Goal: Check status: Check status

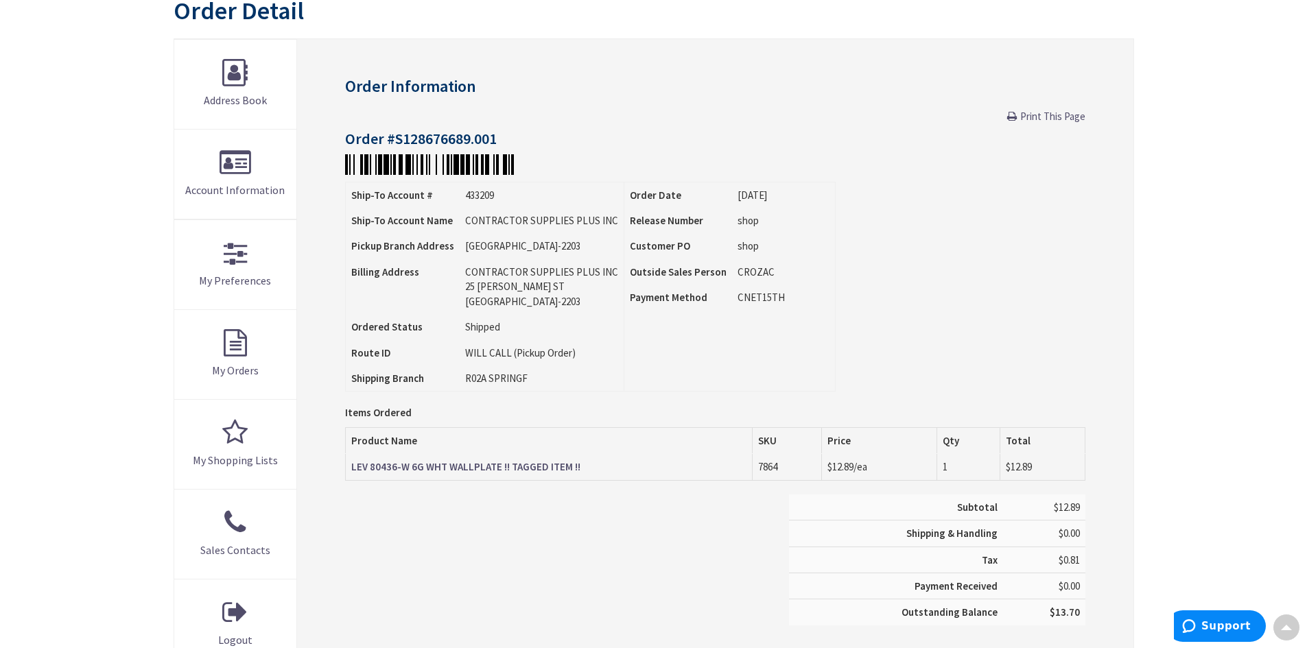
scroll to position [150, 0]
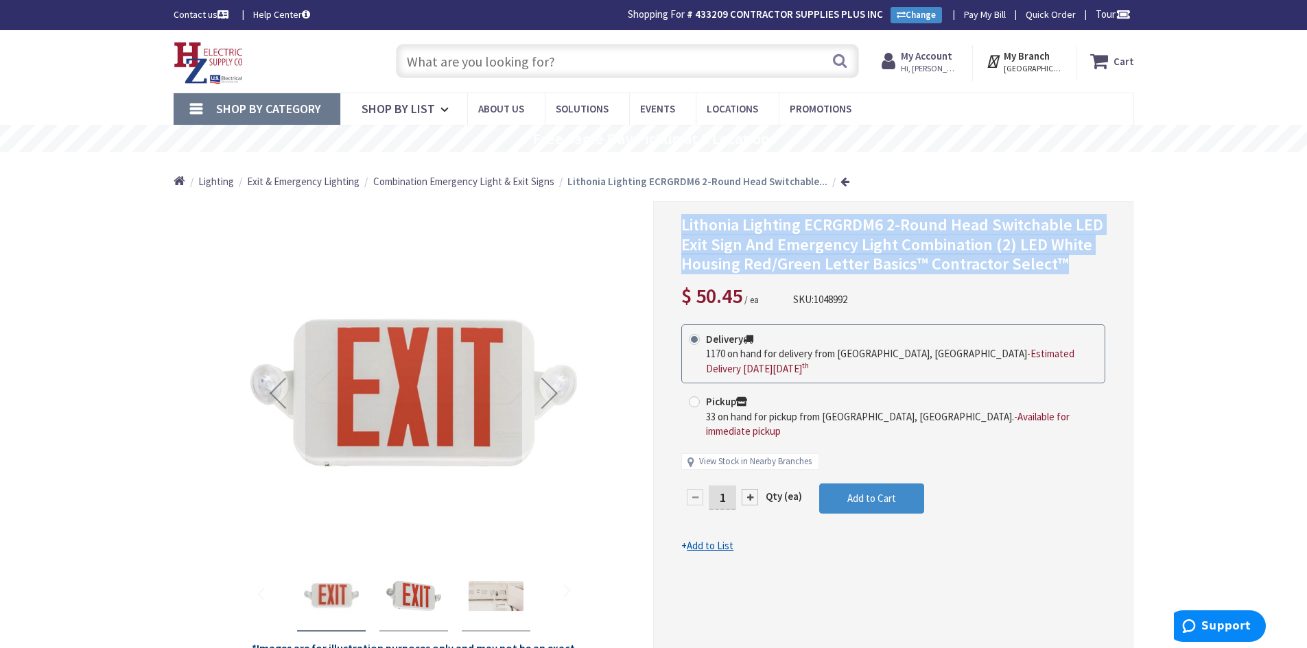
click at [553, 398] on div "Next" at bounding box center [549, 393] width 55 height 55
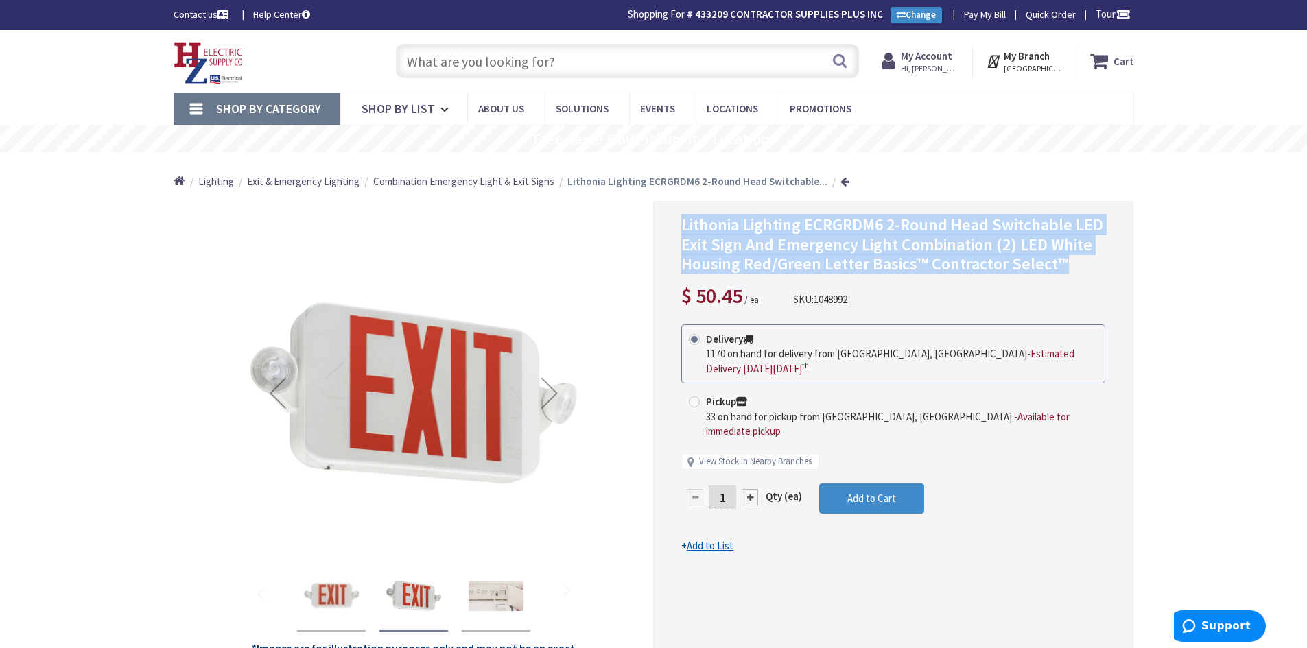
click at [553, 398] on div "Next" at bounding box center [549, 393] width 55 height 55
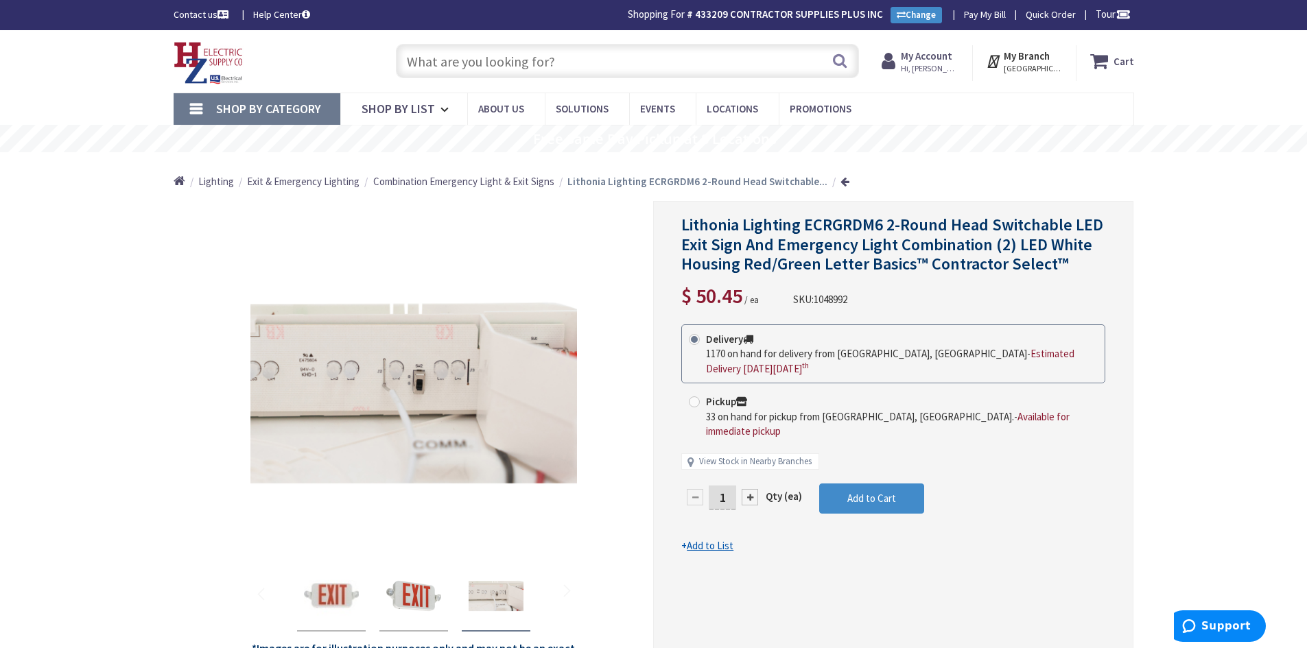
click at [547, 64] on input "text" at bounding box center [627, 61] width 463 height 34
click at [554, 60] on input "text" at bounding box center [627, 61] width 463 height 34
click at [840, 67] on button "Search" at bounding box center [840, 60] width 18 height 31
click at [508, 62] on input "text" at bounding box center [627, 61] width 463 height 34
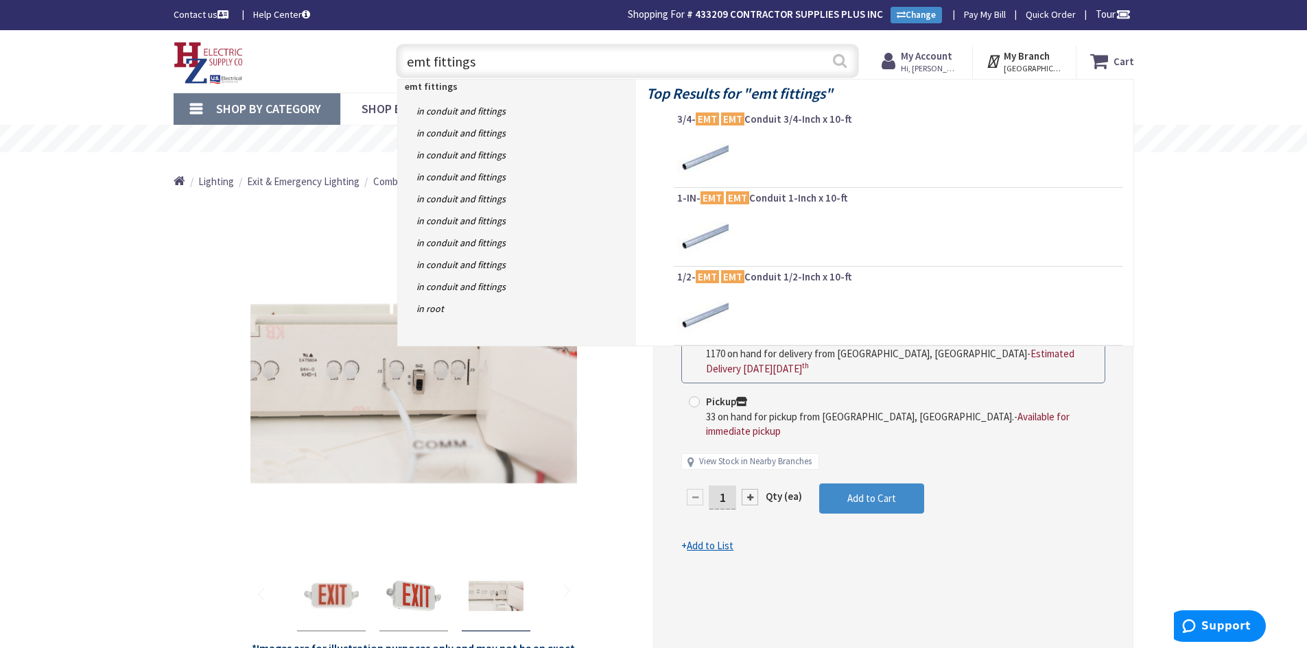
type input "emt fittings"
click at [838, 66] on button "Search" at bounding box center [840, 60] width 18 height 31
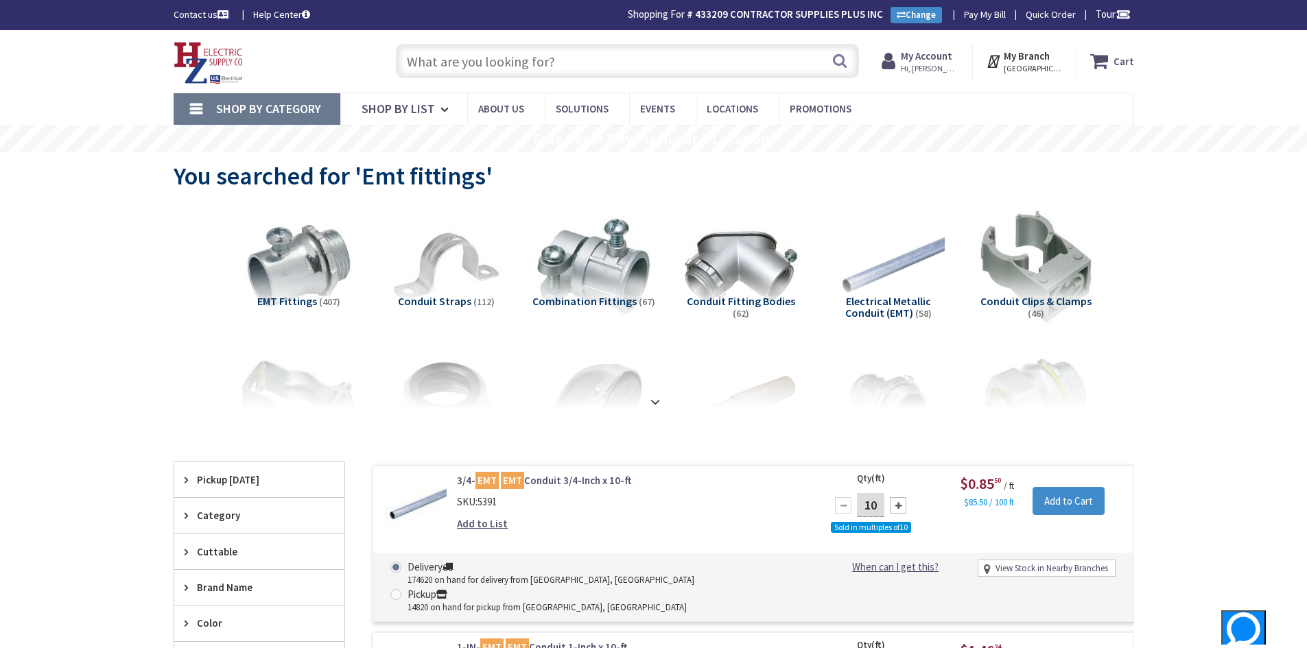
click at [499, 64] on input "text" at bounding box center [627, 61] width 463 height 34
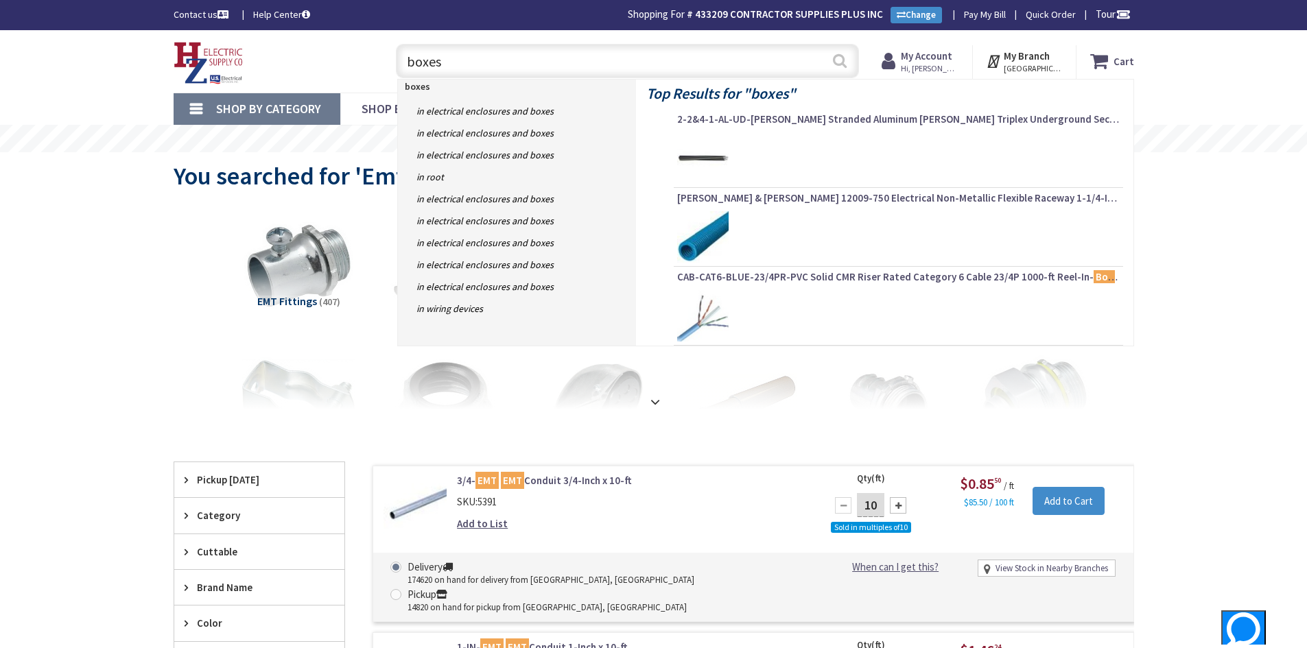
type input "boxes"
click at [839, 60] on button "Search" at bounding box center [840, 60] width 18 height 31
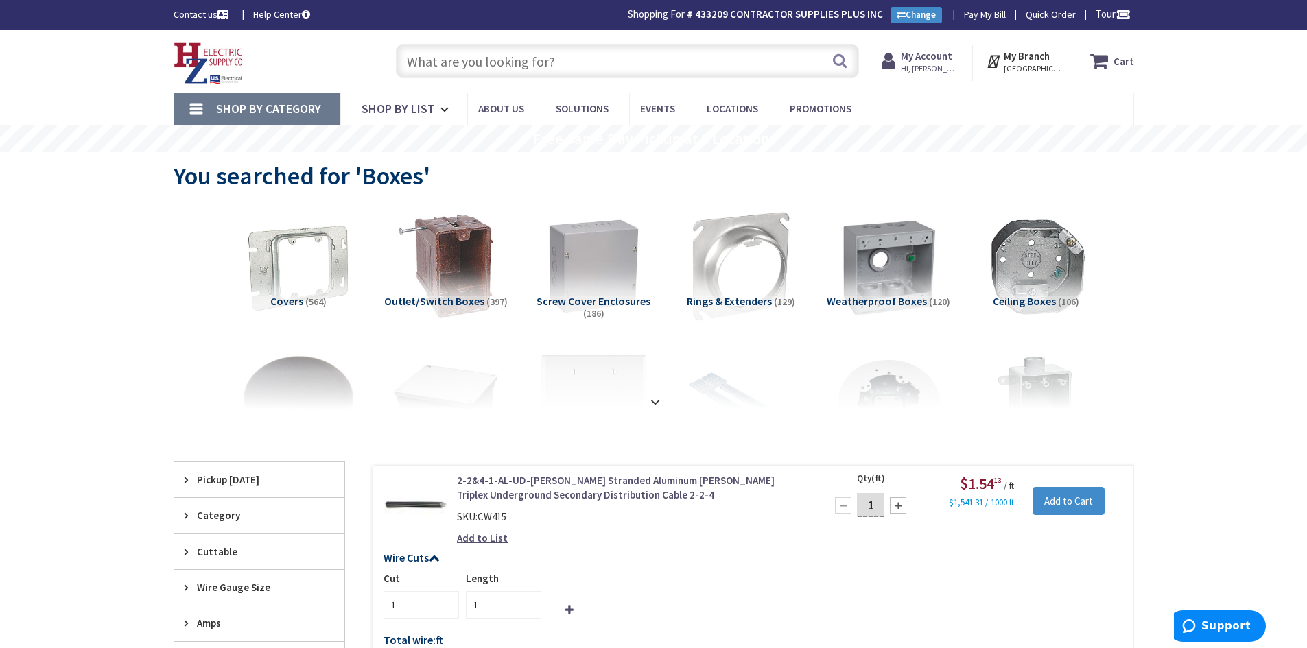
click at [471, 62] on input "text" at bounding box center [627, 61] width 463 height 34
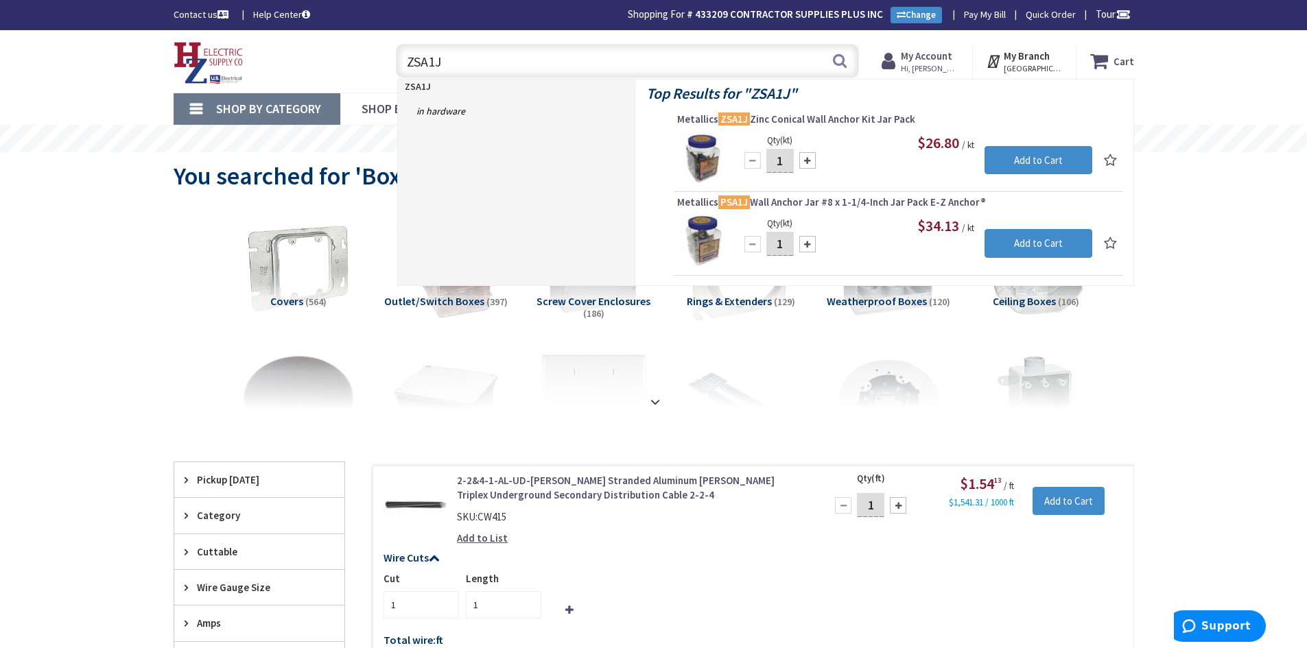
drag, startPoint x: 461, startPoint y: 59, endPoint x: 381, endPoint y: 55, distance: 79.7
click at [381, 55] on div "ZSA1J ZSA1J Search" at bounding box center [624, 60] width 490 height 44
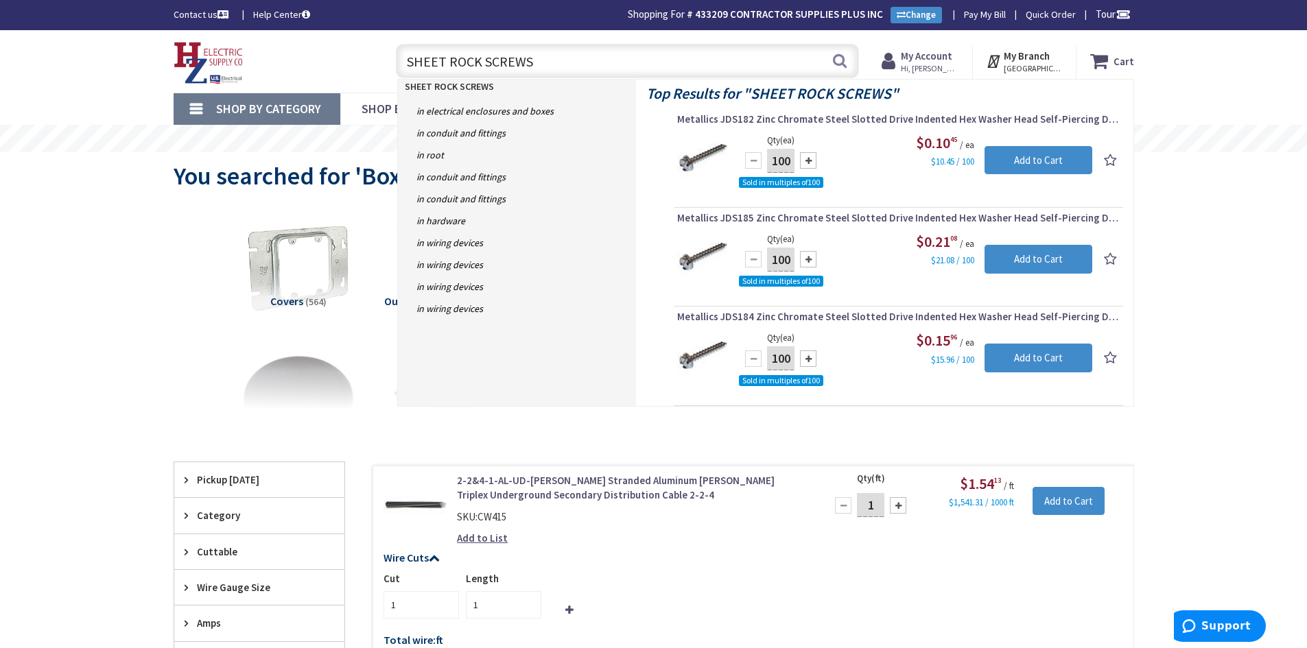
click at [450, 61] on input "SHEET ROCK SCREWS" at bounding box center [627, 61] width 463 height 34
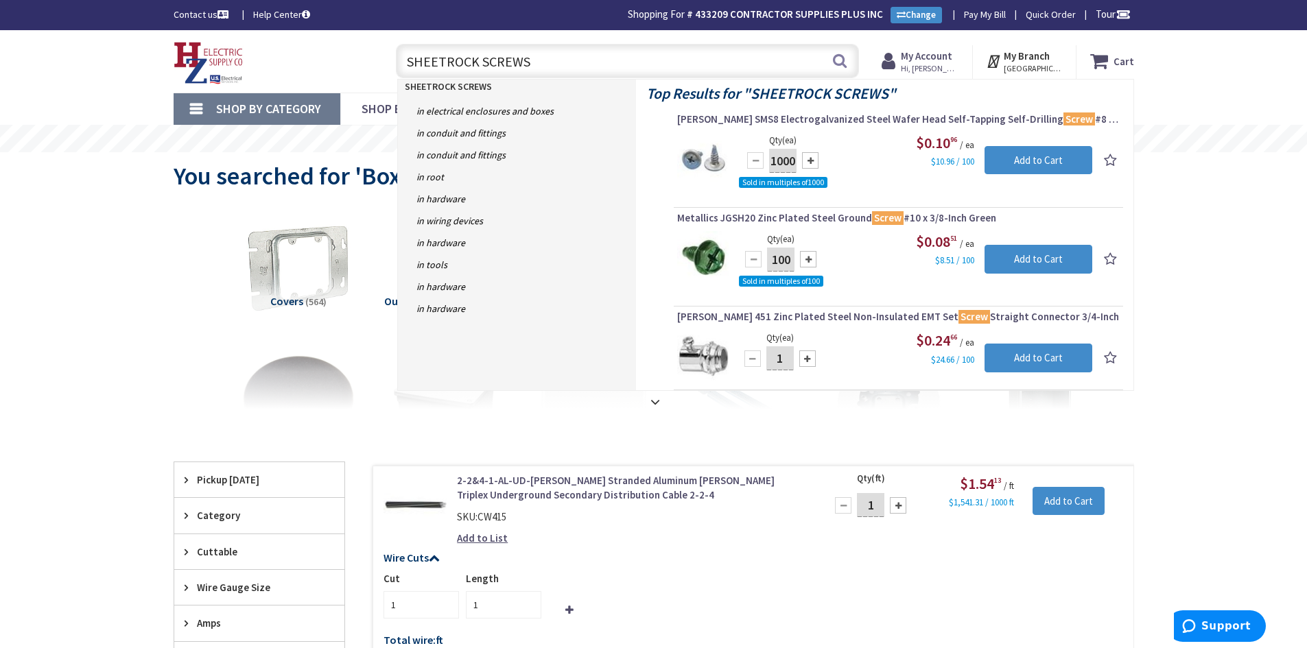
drag, startPoint x: 543, startPoint y: 61, endPoint x: 377, endPoint y: 67, distance: 166.1
click at [377, 67] on div "Toggle Nav SHEETROCK SCREWS SHEETROCK SCREWS Search Cart My Cart Close" at bounding box center [653, 61] width 981 height 46
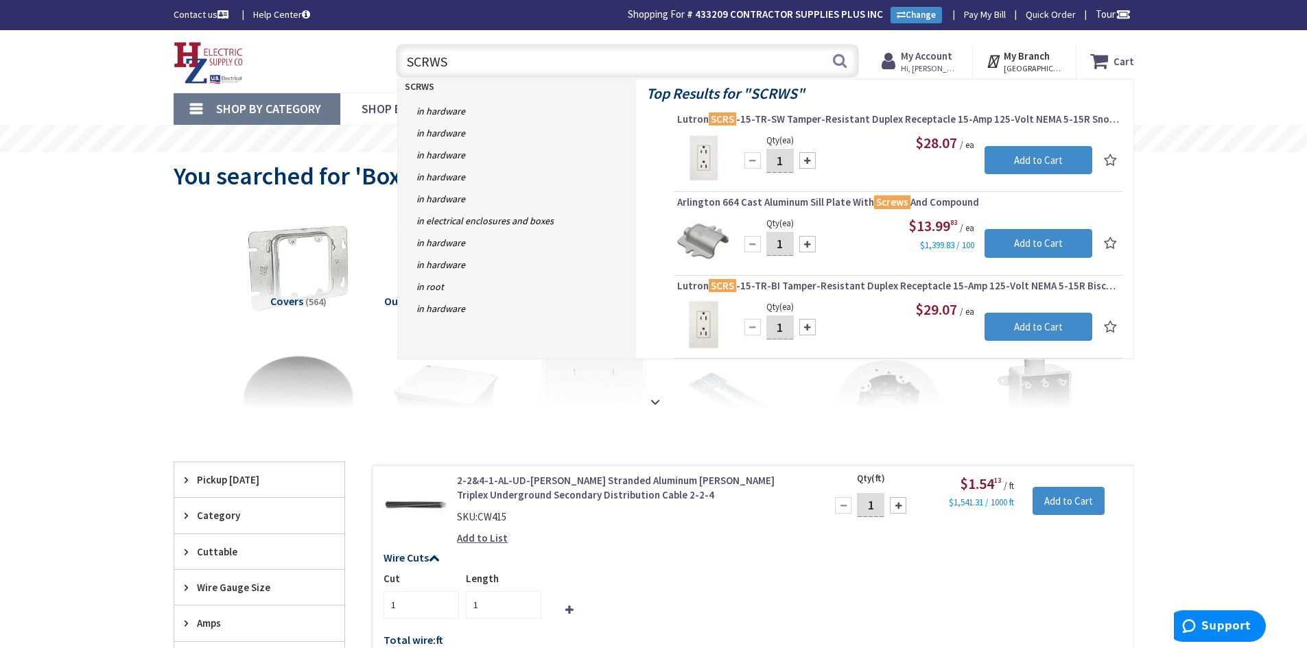
click at [431, 60] on input "SCRWS" at bounding box center [627, 61] width 463 height 34
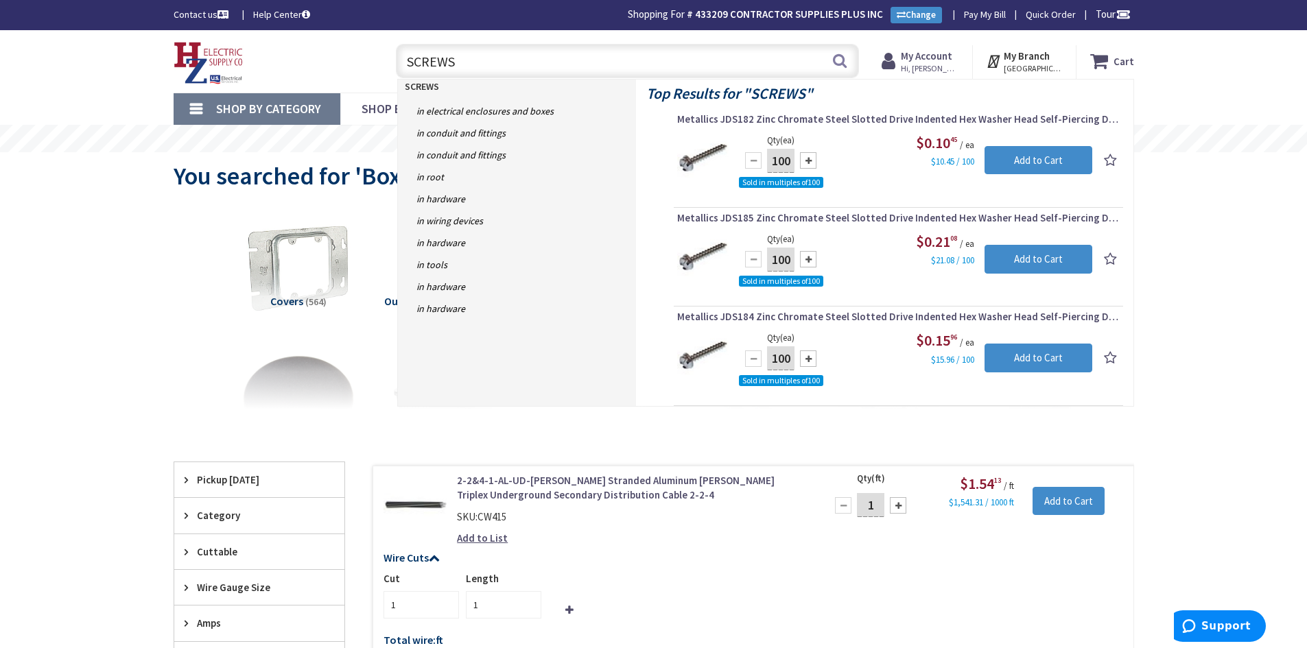
type input "SCREWS"
click at [883, 217] on span "Metallics JDS185 Zinc Chromate Steel Slotted Drive Indented Hex Washer Head Sel…" at bounding box center [898, 218] width 442 height 14
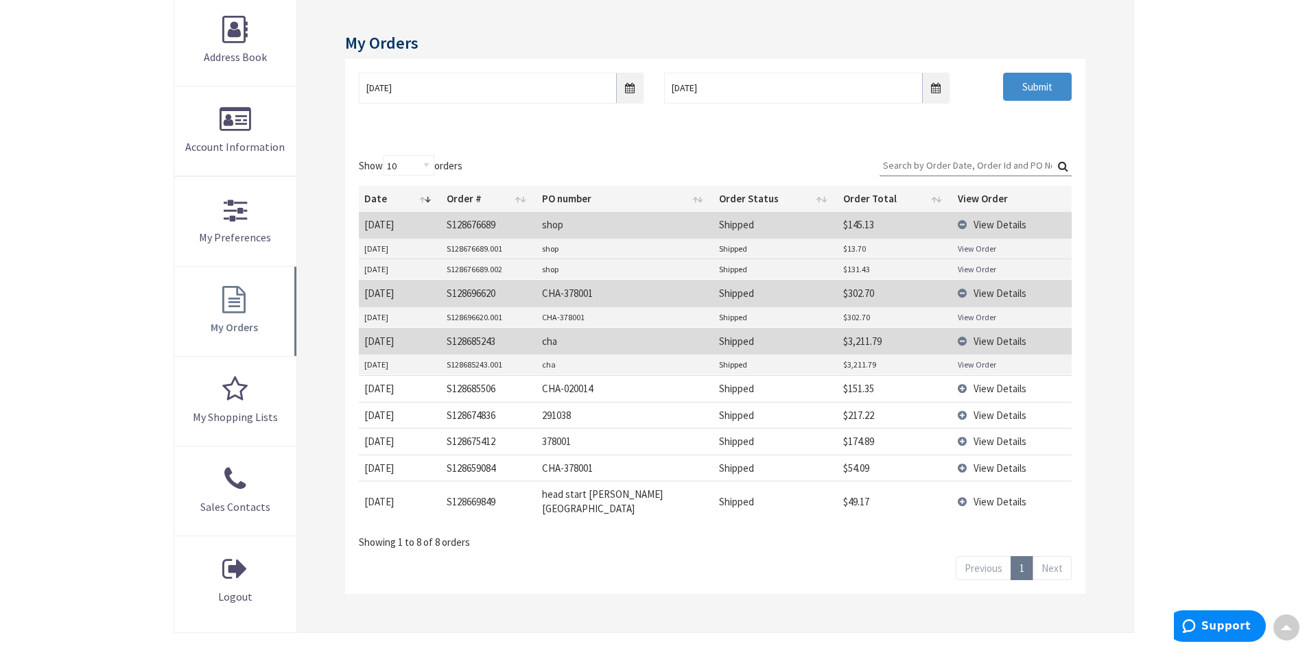
click at [988, 199] on th "View Order" at bounding box center [1011, 199] width 119 height 26
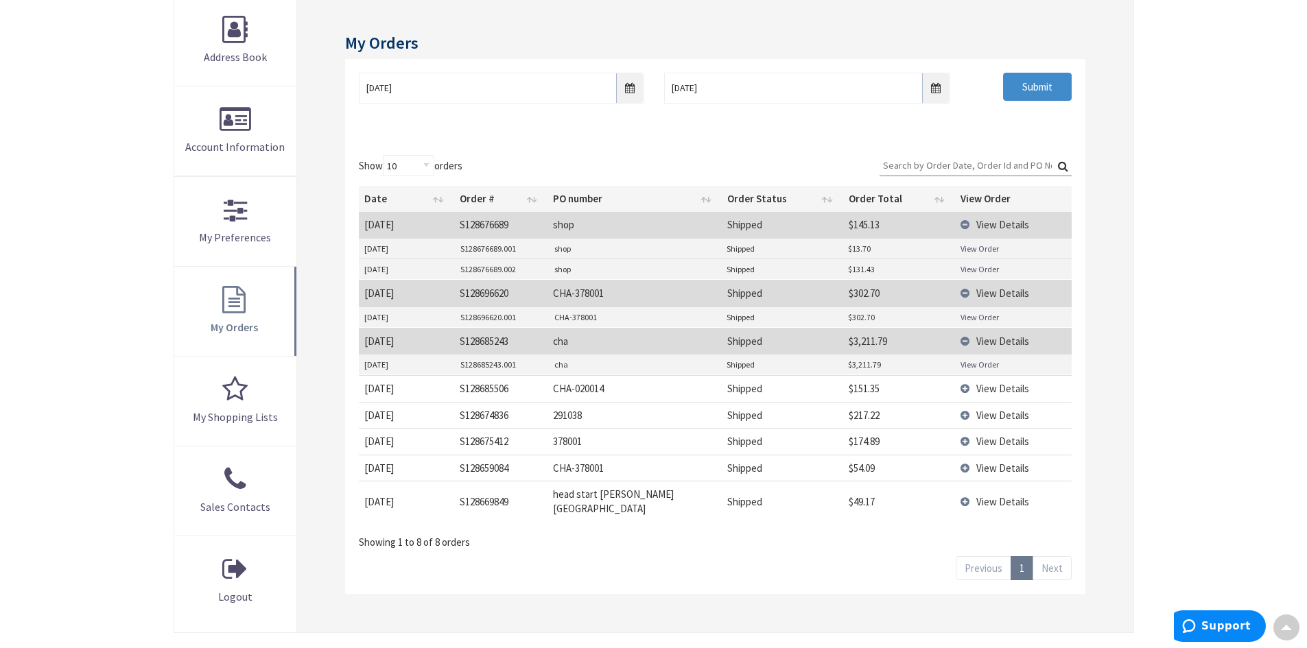
click at [997, 225] on span "View Details" at bounding box center [1002, 224] width 53 height 13
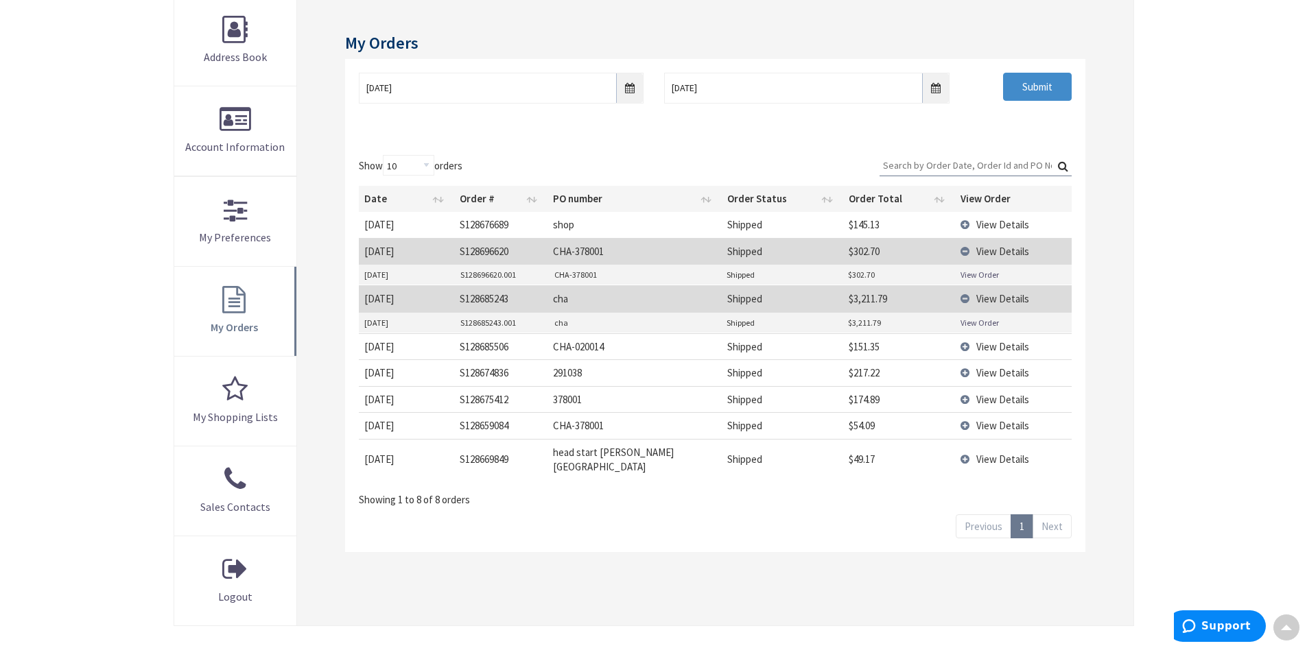
click at [998, 246] on span "View Details" at bounding box center [1002, 251] width 53 height 13
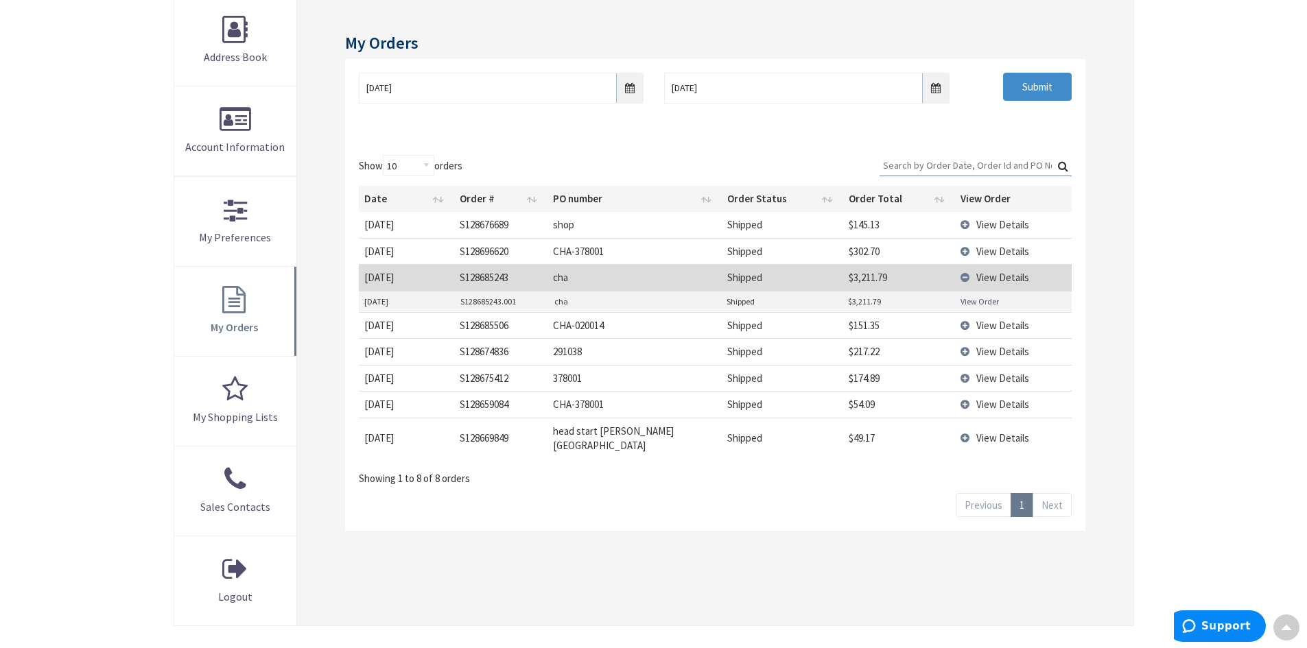
click at [989, 252] on span "View Details" at bounding box center [1002, 251] width 53 height 13
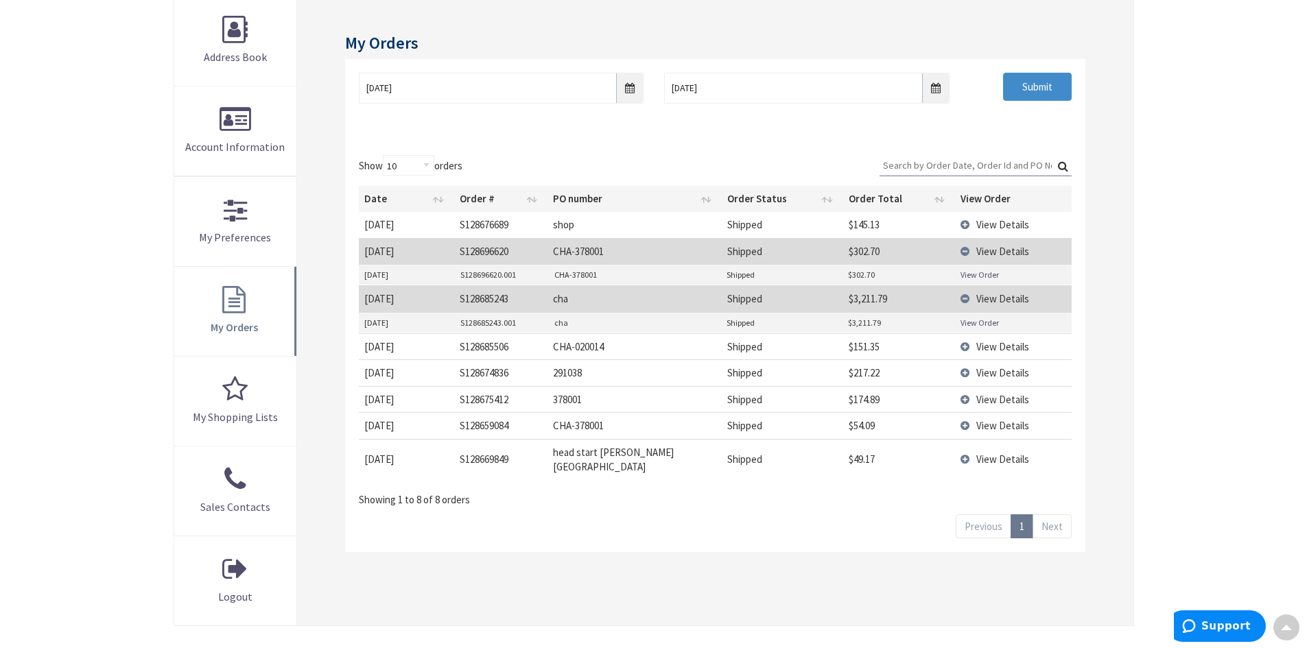
click at [971, 273] on link "View Order" at bounding box center [979, 275] width 38 height 12
click at [441, 570] on div "My Orders [DATE] [DATE] Submit Show 10 25 50 100 orders Search: Date Order # PO…" at bounding box center [714, 311] width 835 height 630
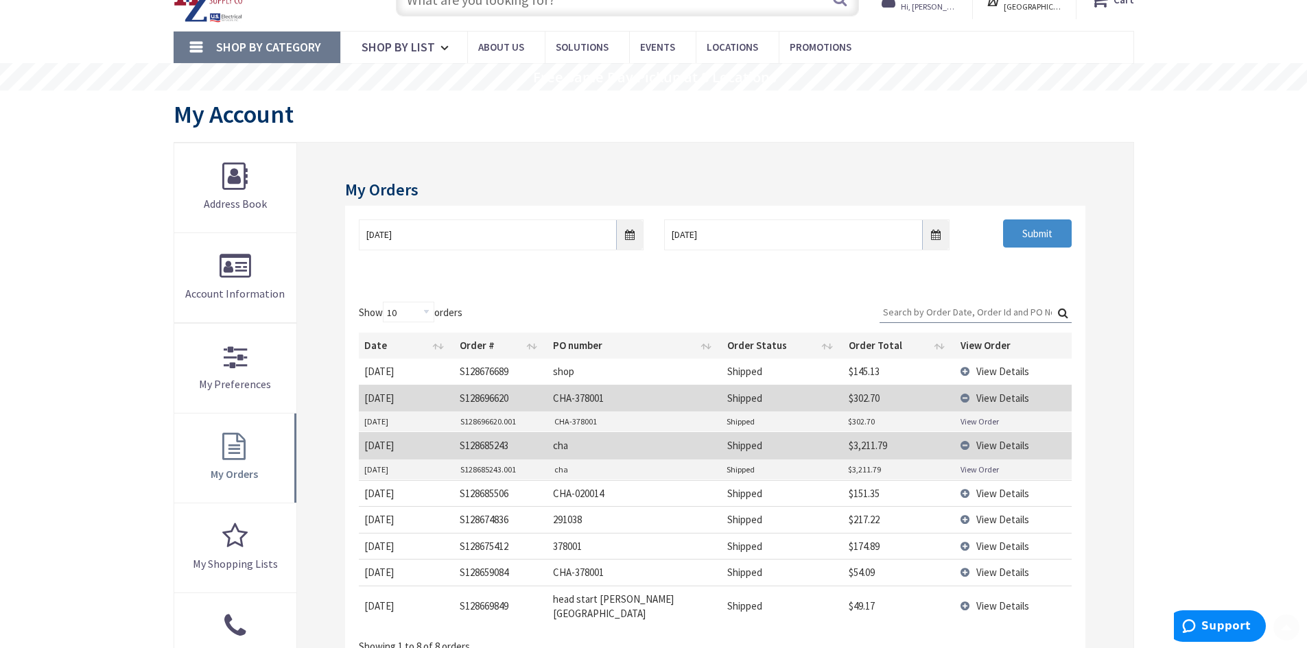
scroll to position [206, 0]
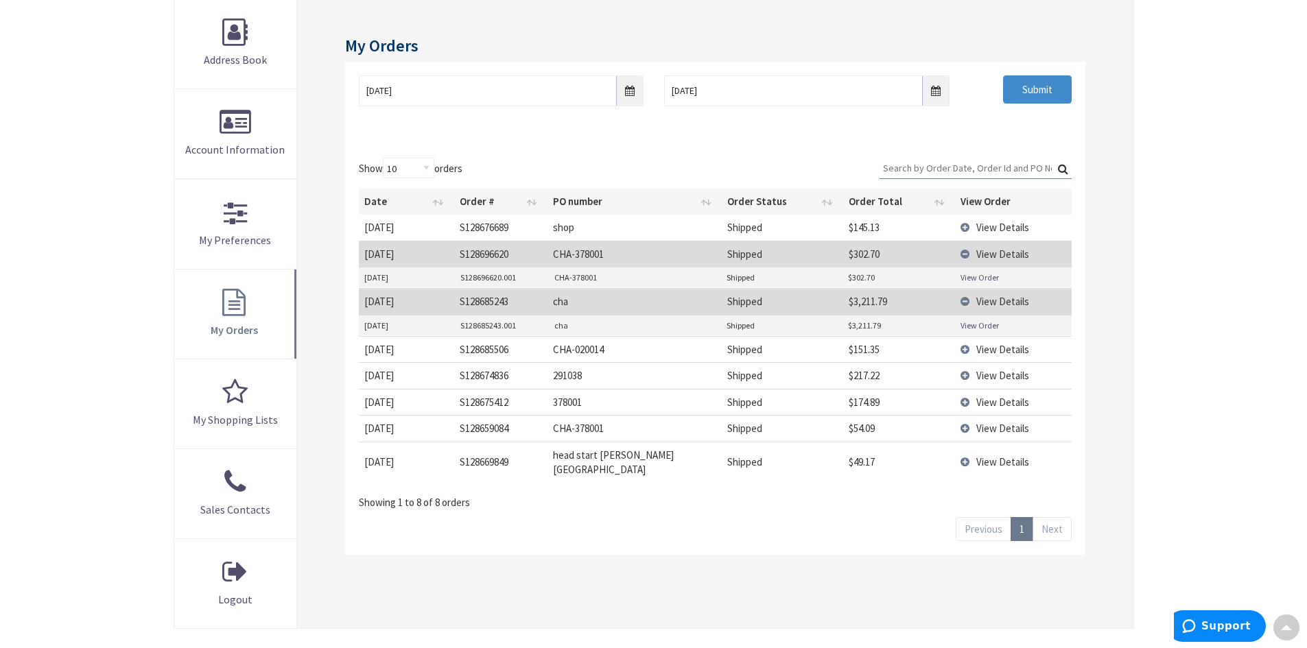
click at [995, 306] on span "View Details" at bounding box center [1002, 301] width 53 height 13
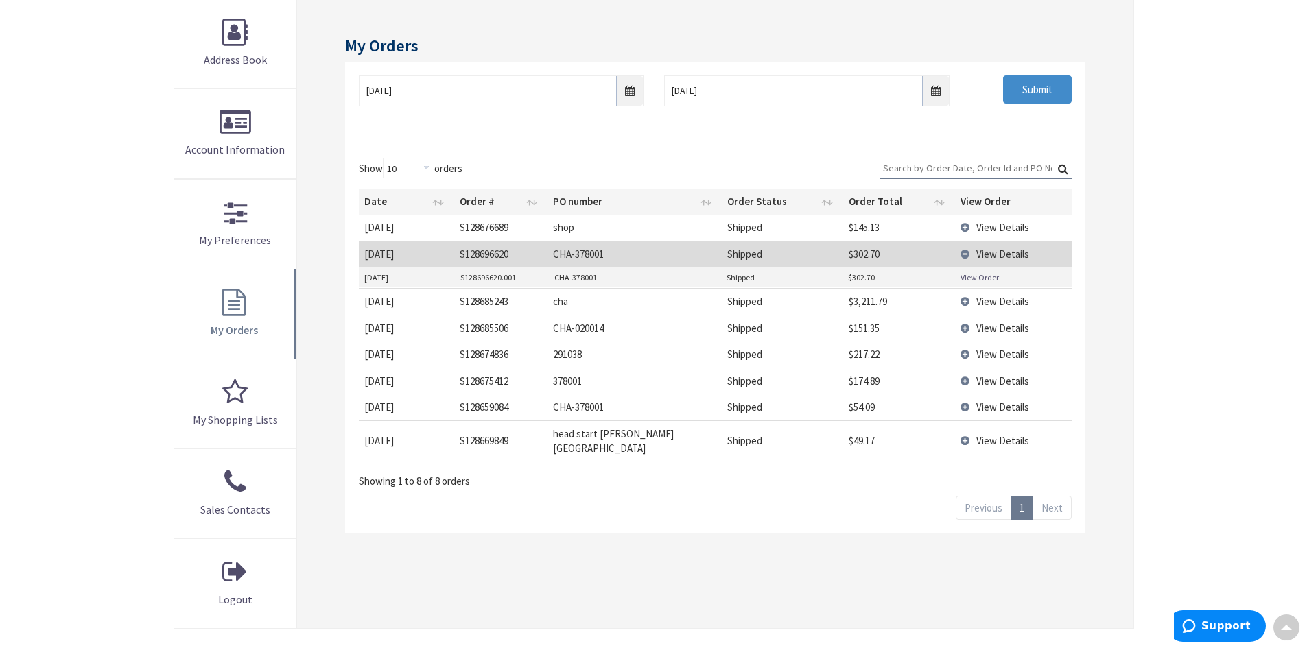
click at [995, 254] on span "View Details" at bounding box center [1002, 254] width 53 height 13
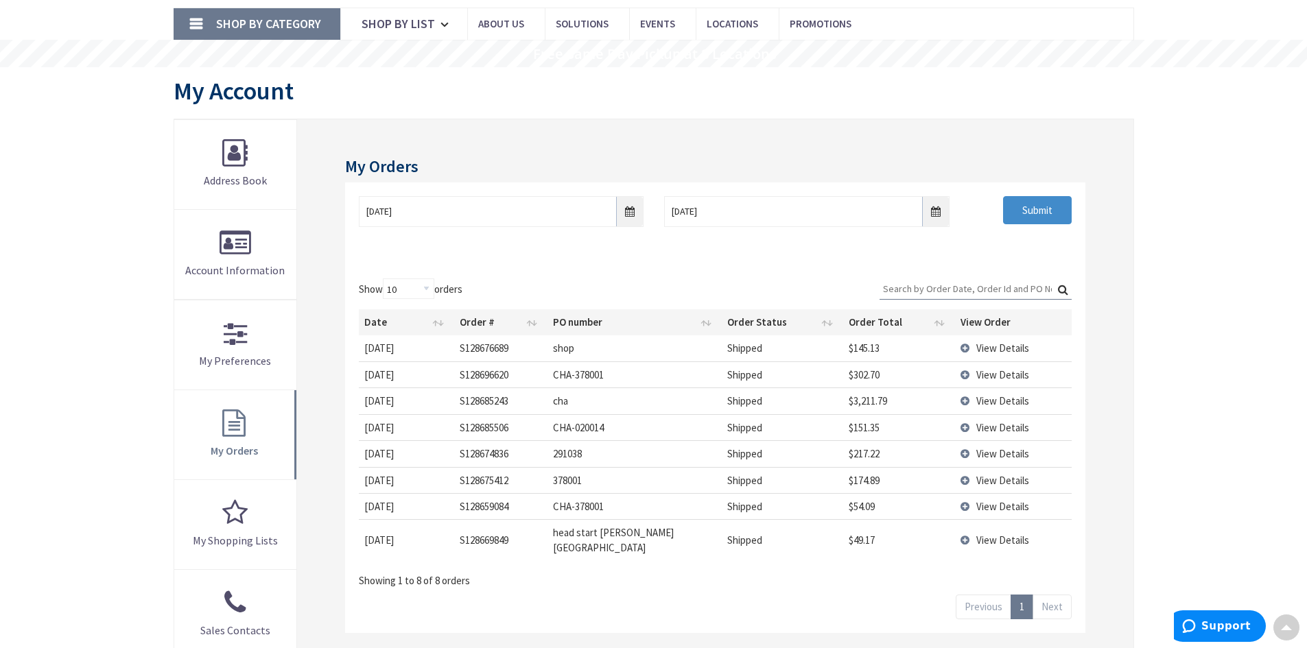
scroll to position [69, 0]
